Goal: Obtain resource: Obtain resource

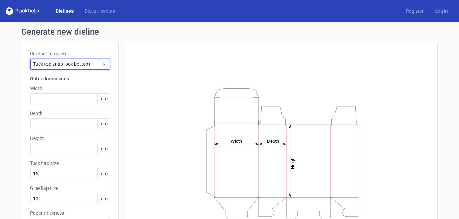
click at [86, 61] on span "Tuck top snap lock bottom" at bounding box center [67, 64] width 68 height 7
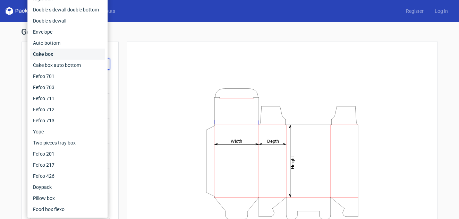
click at [61, 52] on div "Cake box" at bounding box center [67, 54] width 75 height 11
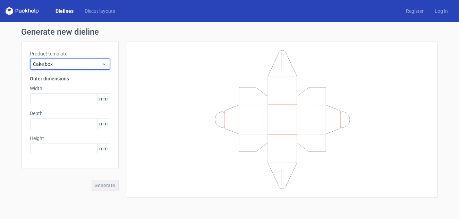
click at [61, 61] on span "Cake box" at bounding box center [67, 64] width 68 height 7
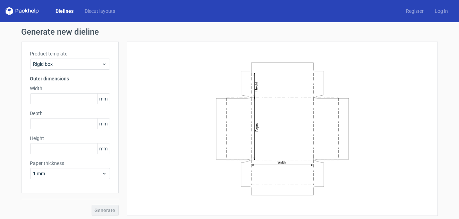
click at [100, 95] on span "mm" at bounding box center [103, 99] width 12 height 10
click at [101, 99] on span "mm" at bounding box center [103, 99] width 12 height 10
click at [102, 62] on icon at bounding box center [104, 64] width 5 height 6
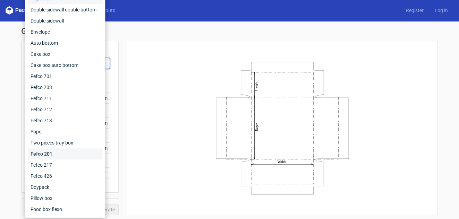
scroll to position [2, 0]
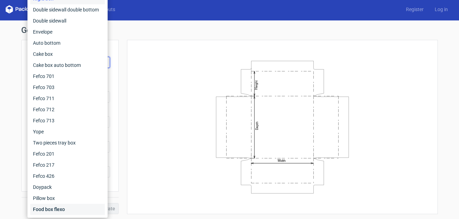
click at [62, 208] on div "Food box flexo" at bounding box center [67, 209] width 75 height 11
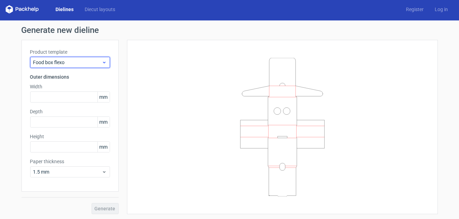
click at [96, 63] on span "Food box flexo" at bounding box center [67, 62] width 68 height 7
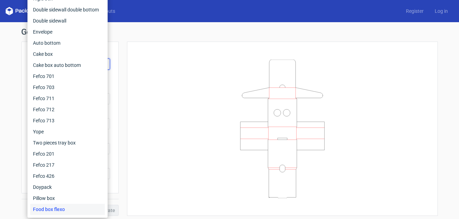
click at [149, 76] on div at bounding box center [282, 128] width 293 height 157
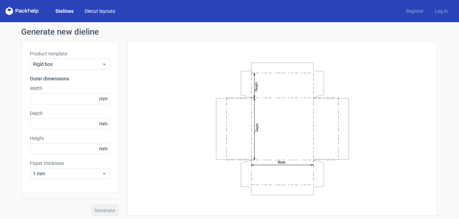
click at [96, 11] on link "Diecut layouts" at bounding box center [100, 11] width 42 height 7
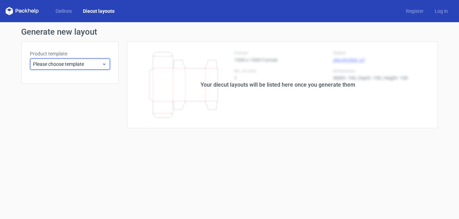
click at [105, 59] on div "Please choose template" at bounding box center [70, 64] width 80 height 11
